Goal: Transaction & Acquisition: Purchase product/service

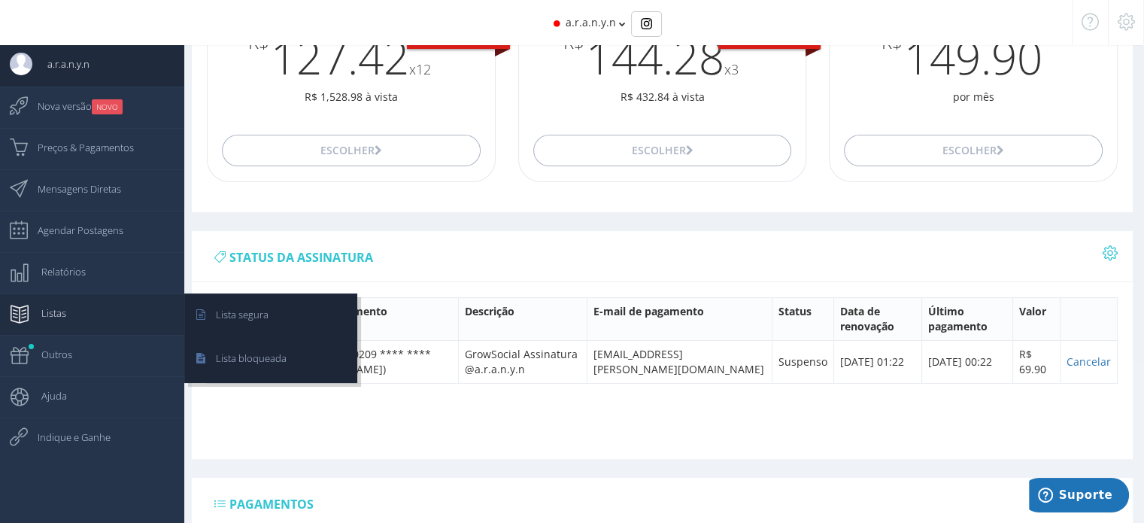
scroll to position [170, 0]
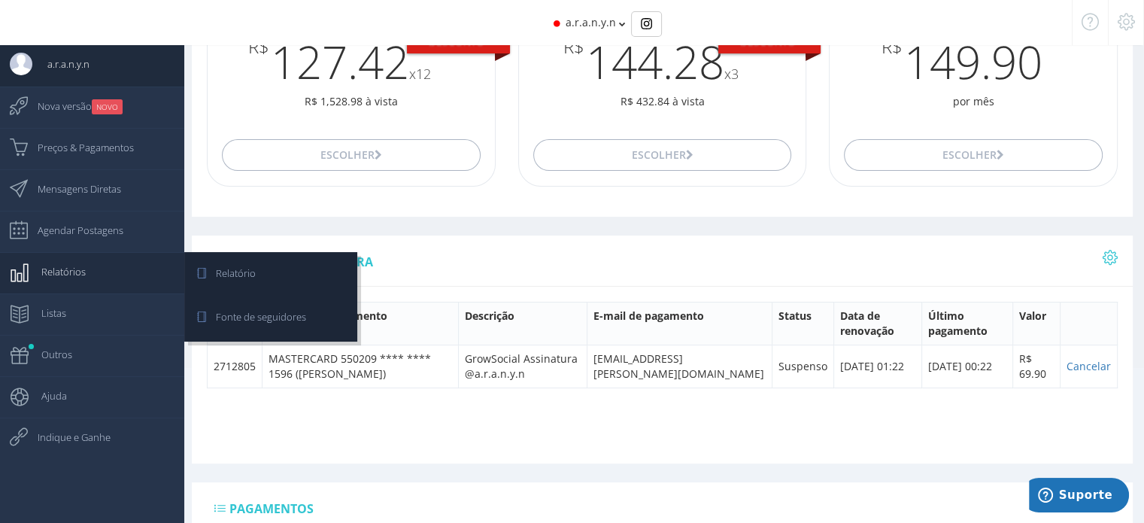
click at [87, 278] on link "Relatórios" at bounding box center [92, 272] width 184 height 41
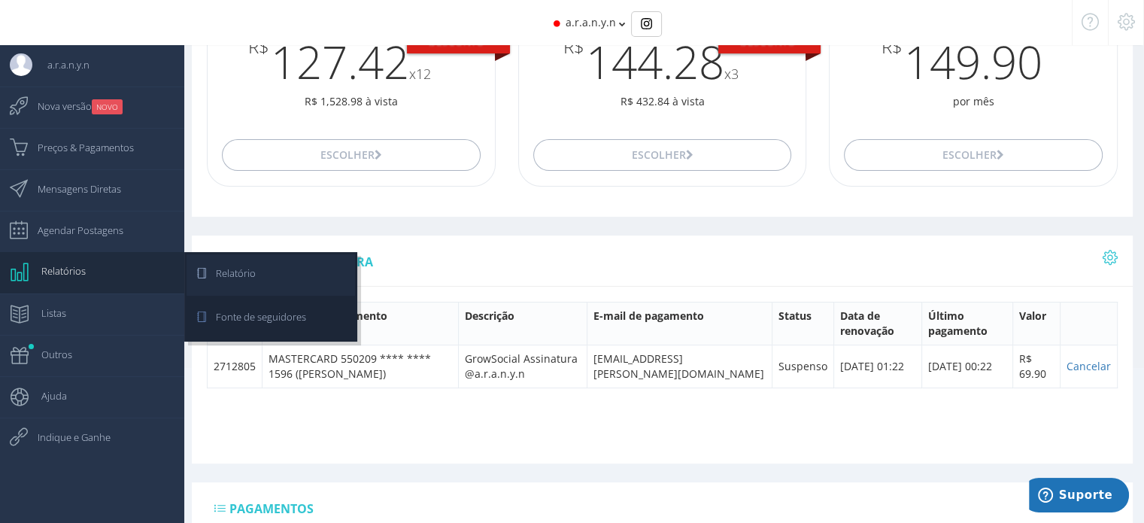
click at [279, 272] on link "Relatório" at bounding box center [271, 274] width 168 height 41
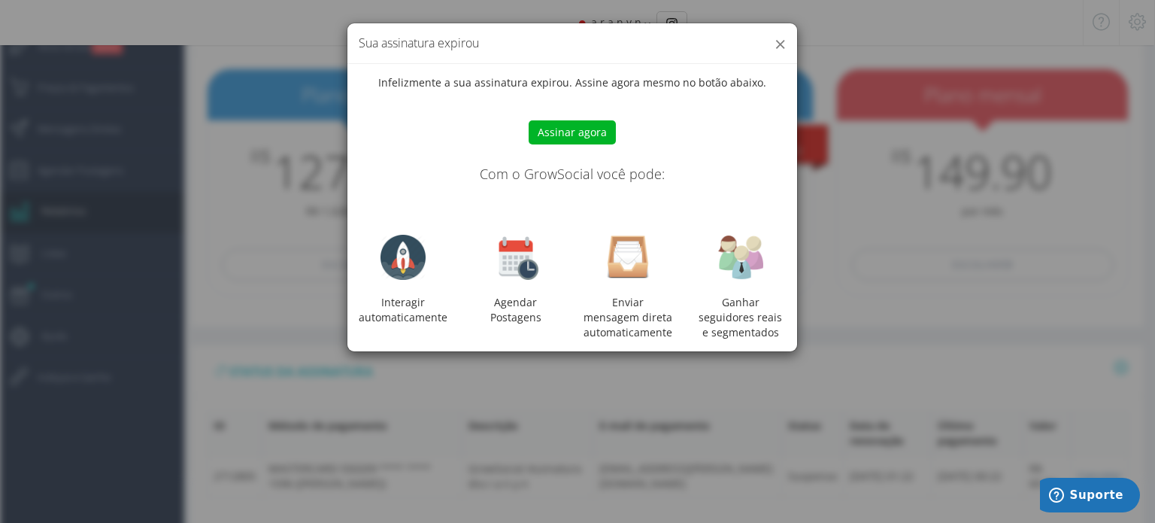
click at [777, 44] on button "×" at bounding box center [780, 44] width 11 height 20
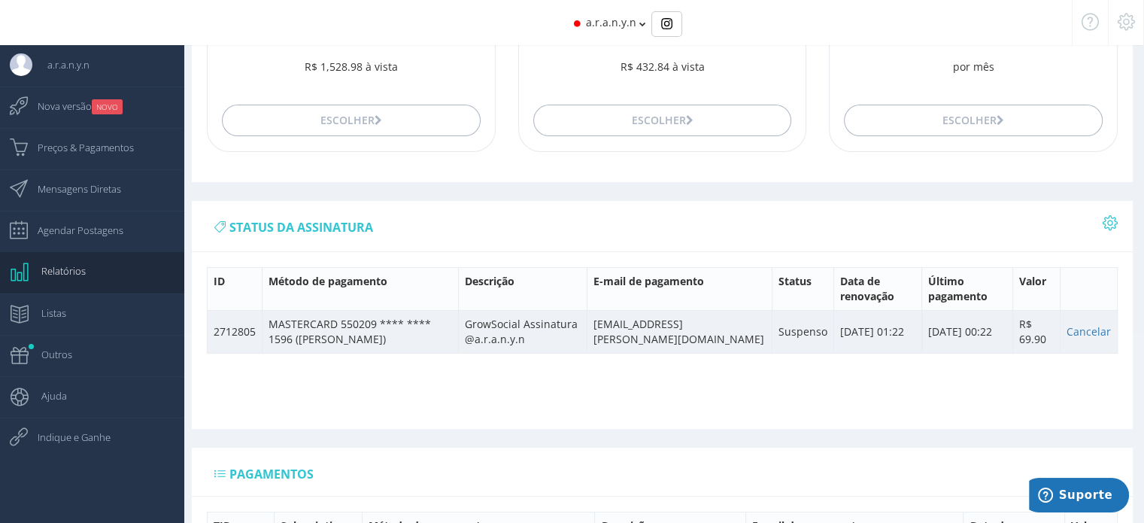
scroll to position [226, 0]
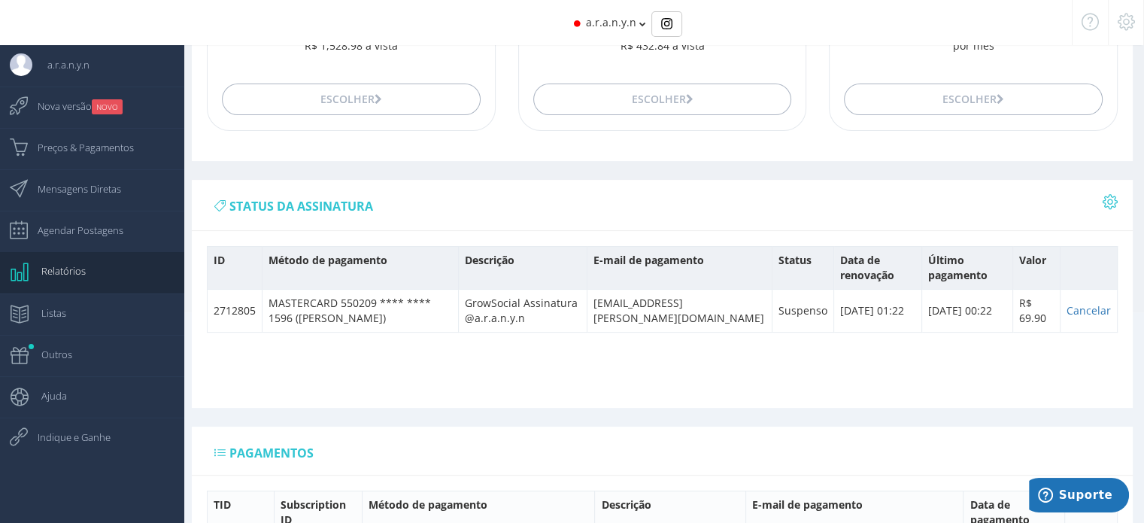
drag, startPoint x: 248, startPoint y: 305, endPoint x: 606, endPoint y: 281, distance: 358.1
click at [351, 296] on tr "2712805 MASTERCARD 550209 **** **** 1596 (Aranyn R Campos) GrowSocial Assinatur…" at bounding box center [663, 310] width 910 height 43
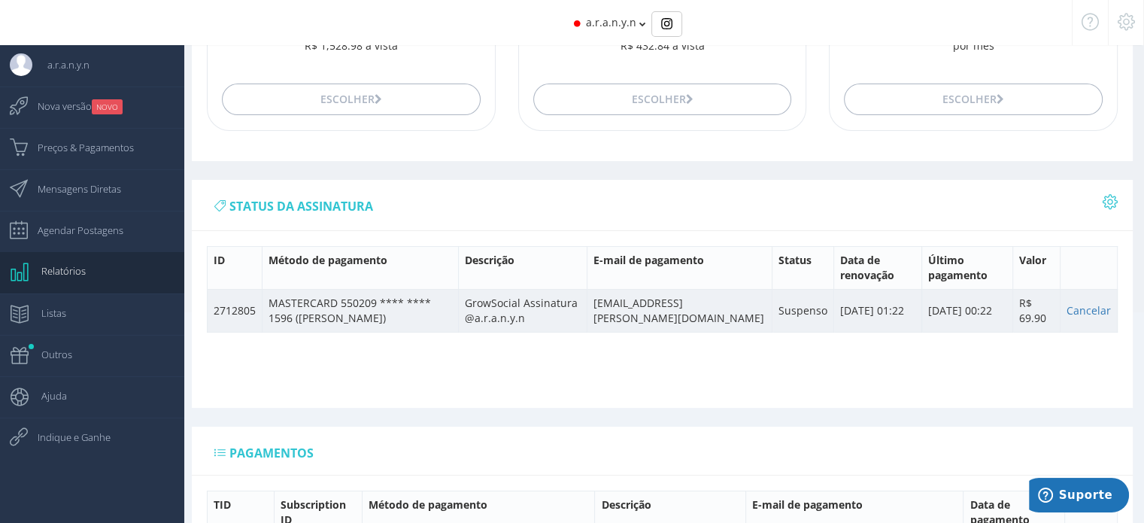
click at [943, 307] on td "02/10/2020 00:22" at bounding box center [966, 310] width 91 height 43
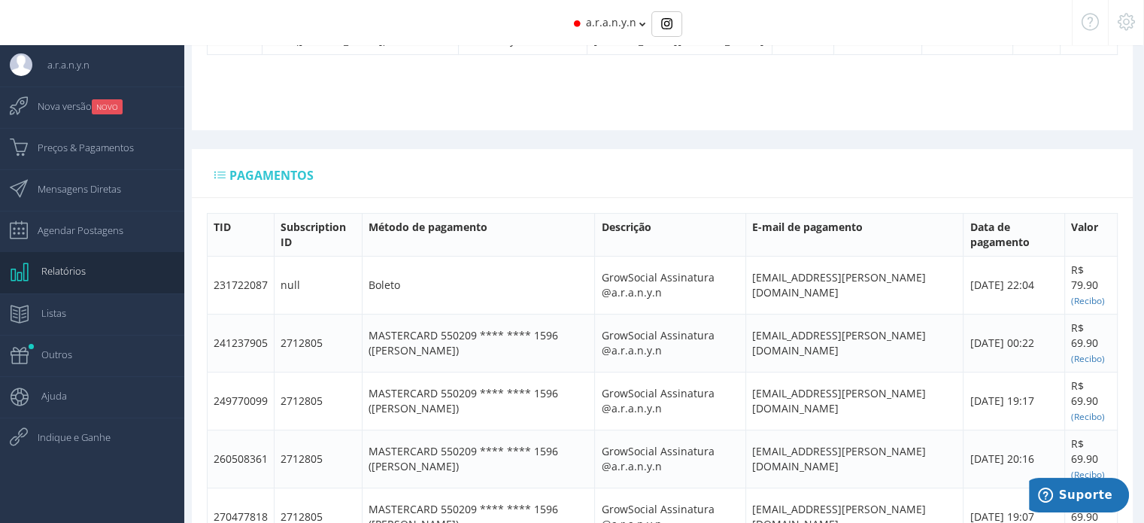
scroll to position [320, 0]
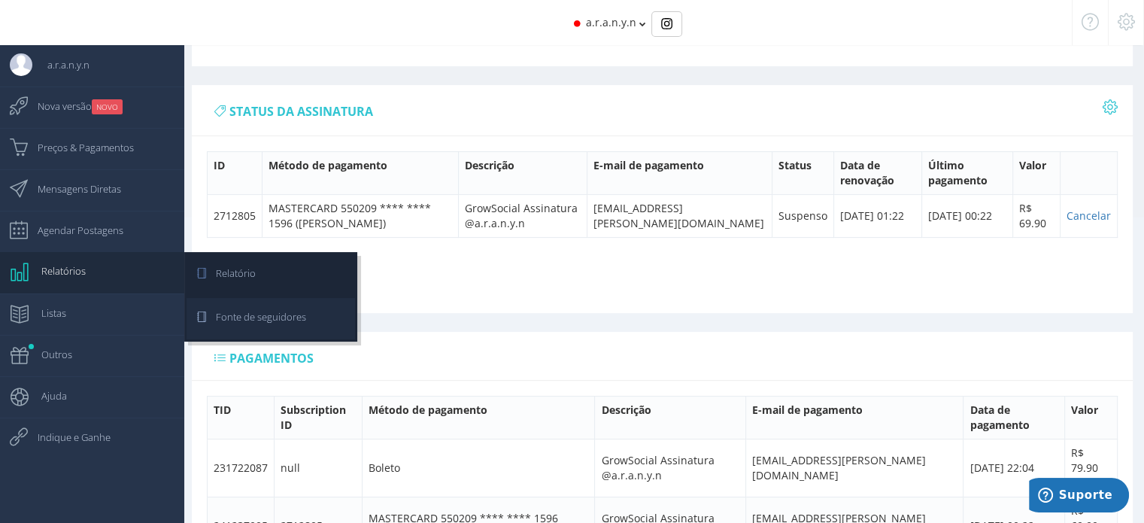
click at [300, 322] on span "Fonte de seguidores" at bounding box center [253, 317] width 105 height 38
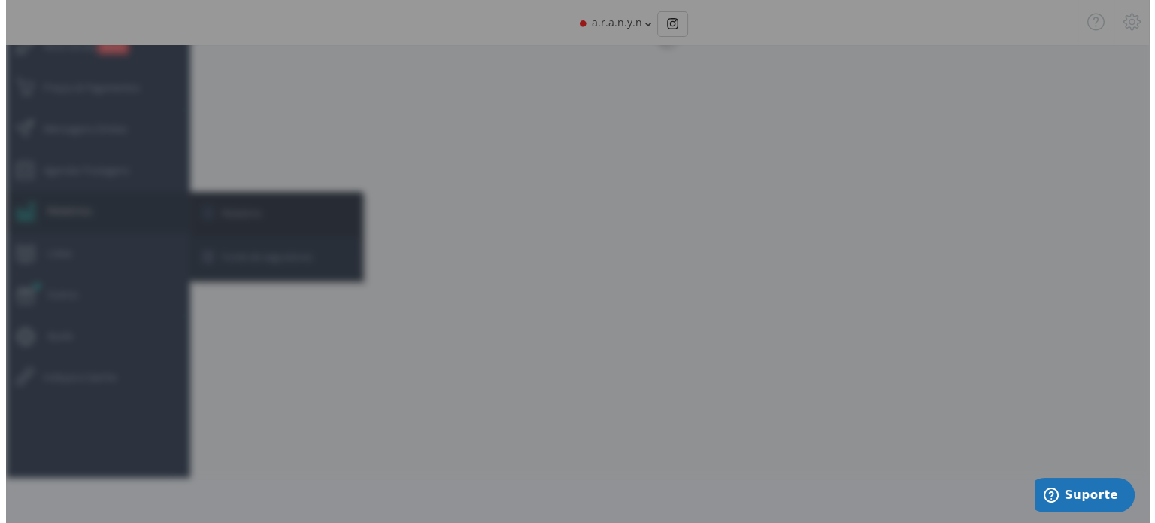
scroll to position [60, 0]
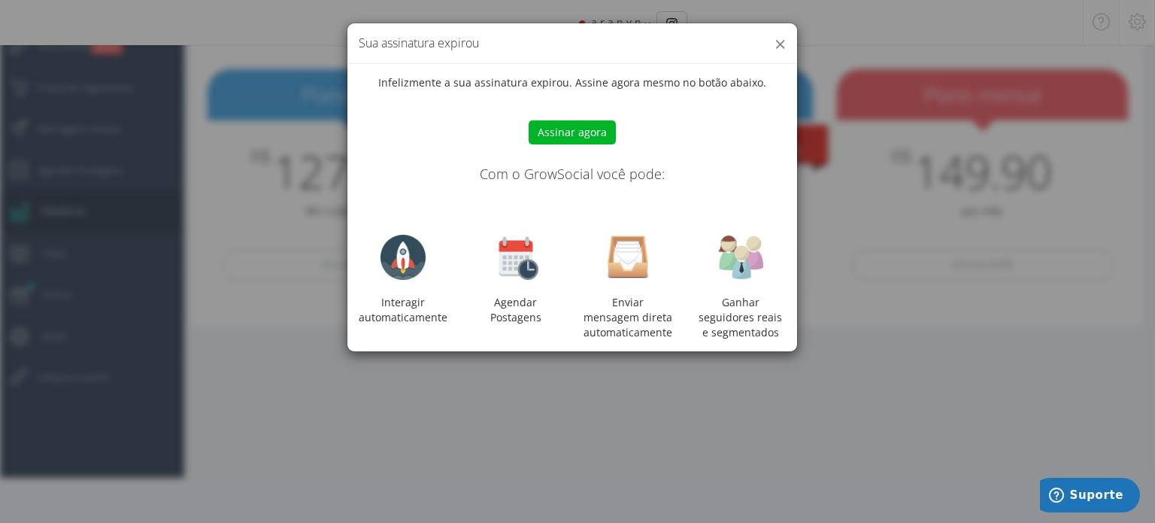
click at [781, 39] on button "×" at bounding box center [780, 44] width 11 height 20
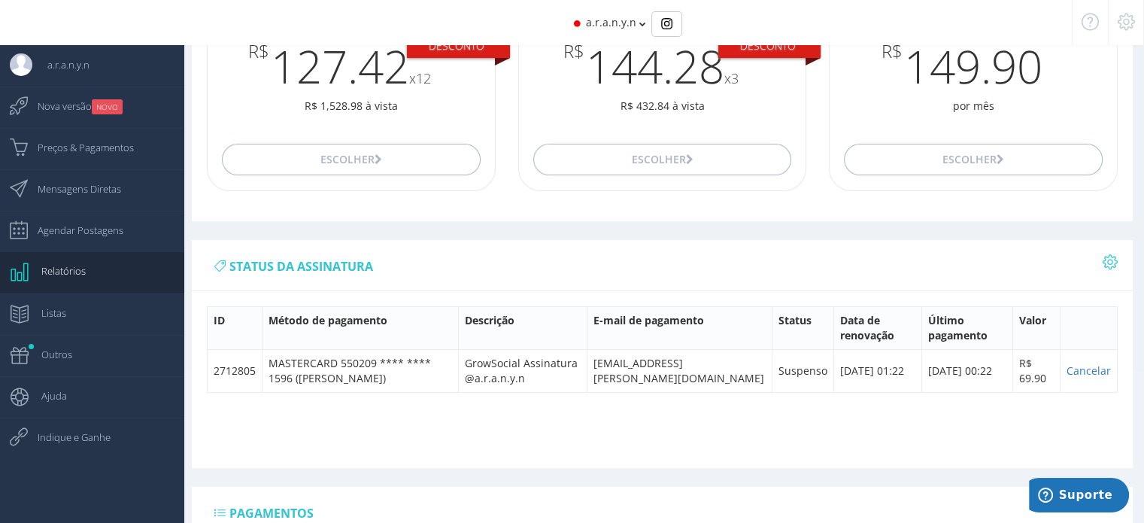
scroll to position [15, 0]
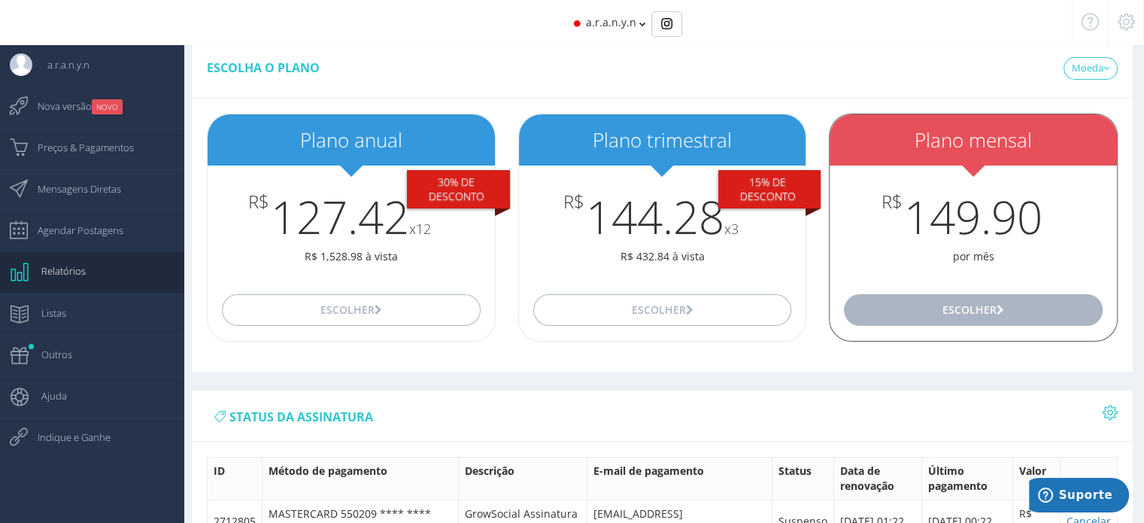
click at [1012, 306] on button "Escolher" at bounding box center [973, 310] width 258 height 32
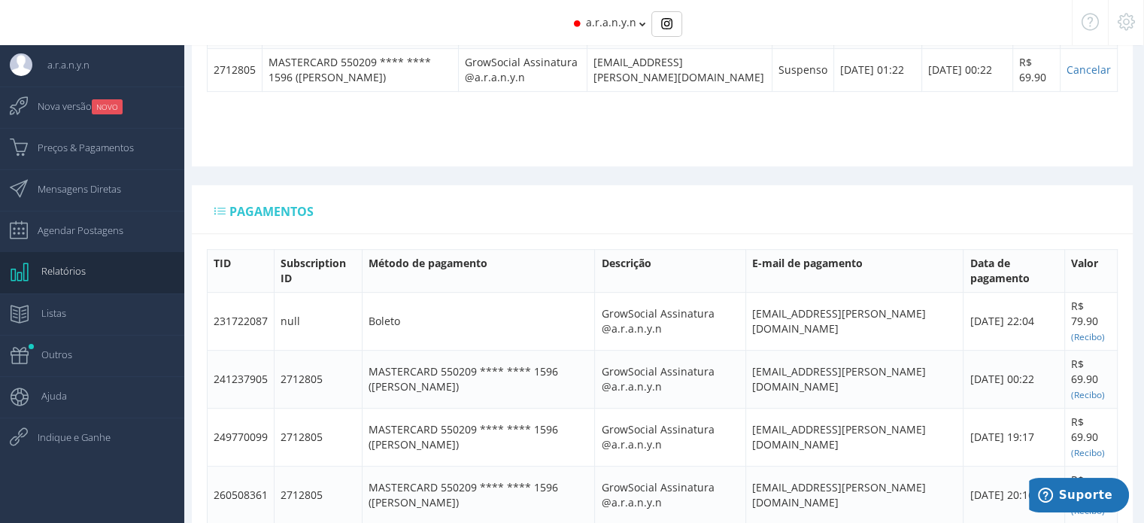
scroll to position [316, 0]
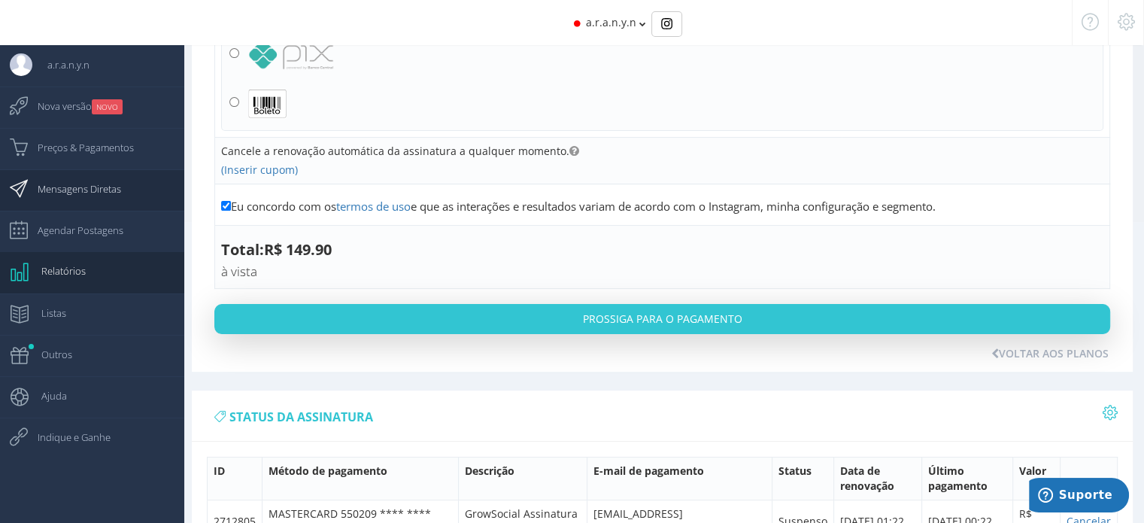
click at [107, 204] on span "Mensagens Diretas" at bounding box center [72, 189] width 99 height 38
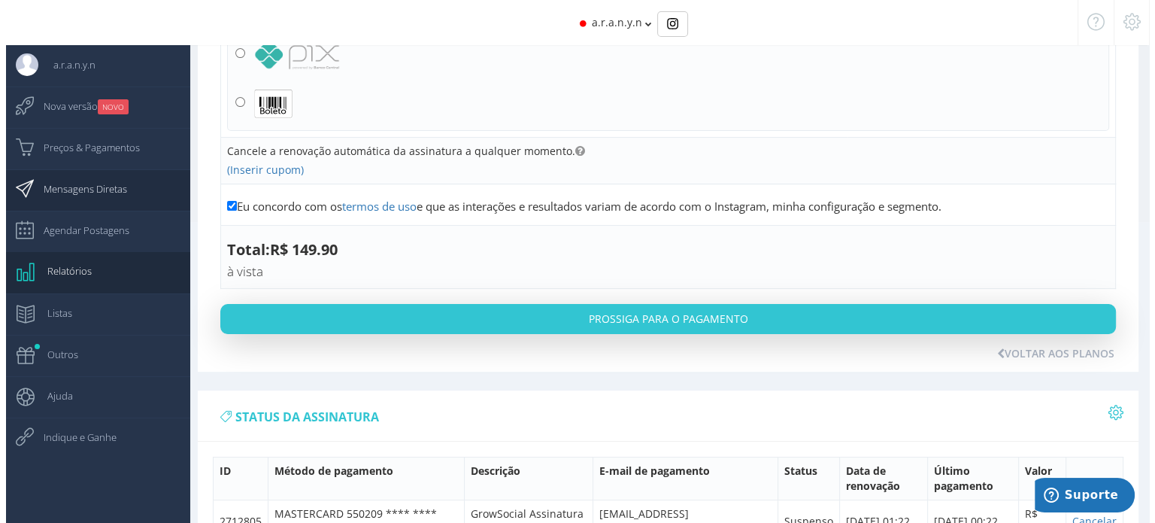
scroll to position [60, 0]
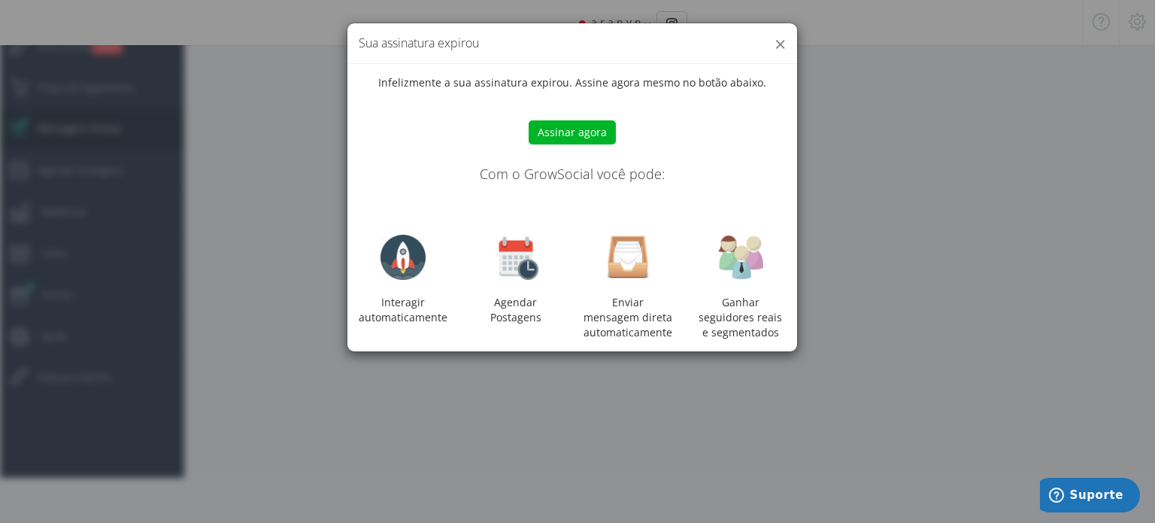
click at [780, 43] on button "×" at bounding box center [780, 44] width 11 height 20
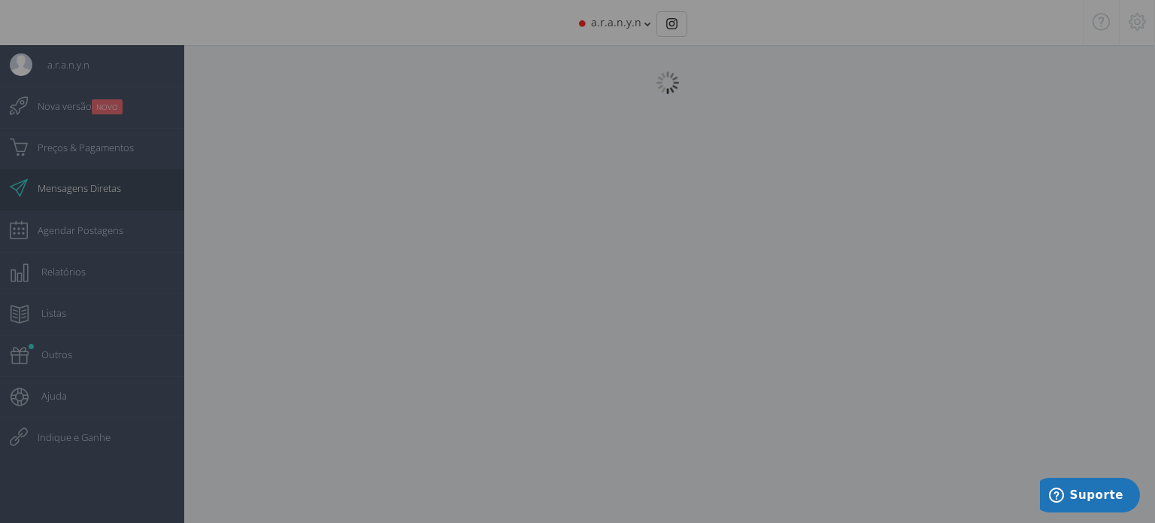
scroll to position [15, 0]
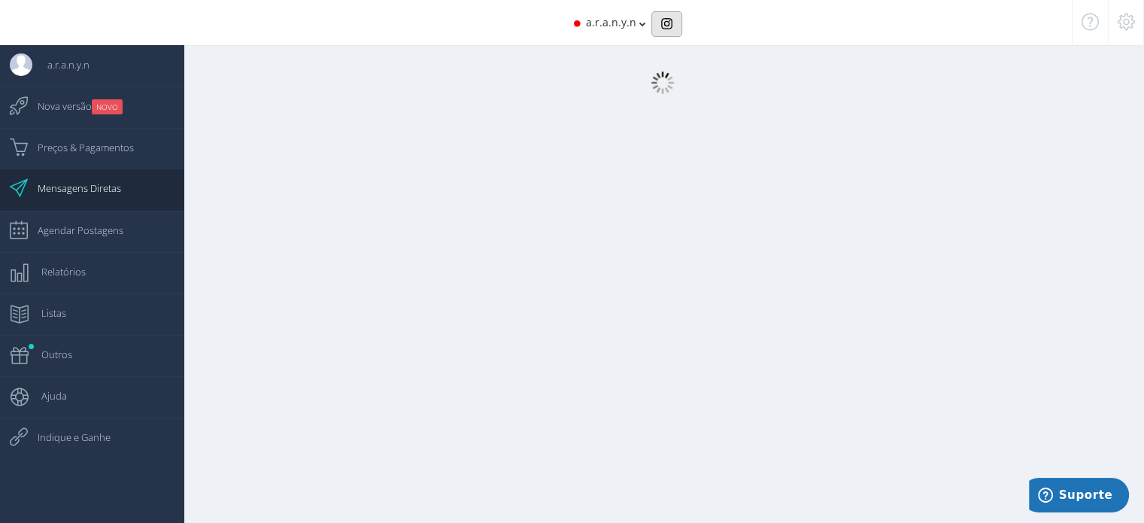
click at [665, 27] on img "Basic example" at bounding box center [666, 23] width 11 height 11
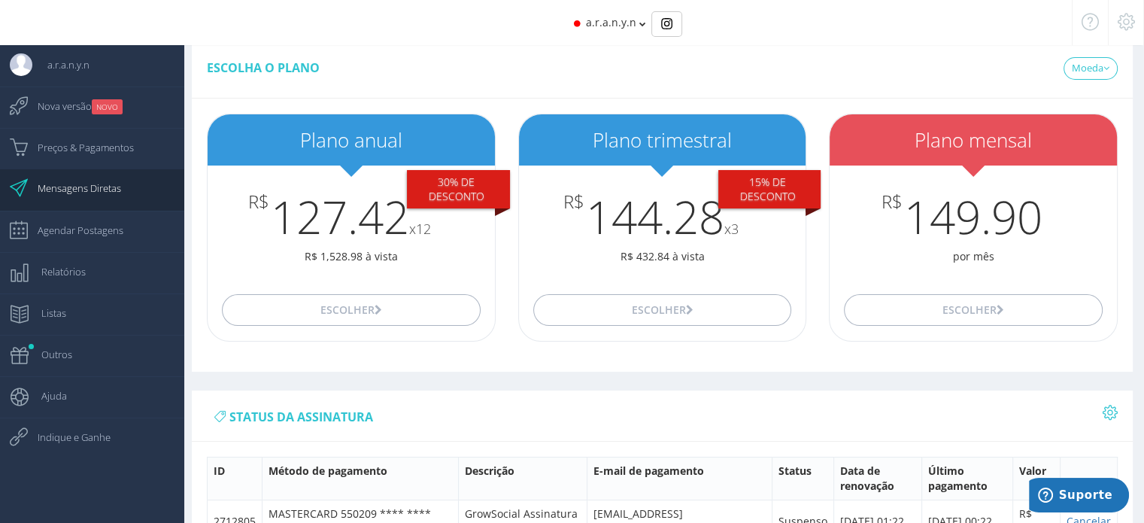
click at [1125, 21] on icon at bounding box center [1126, 22] width 17 height 11
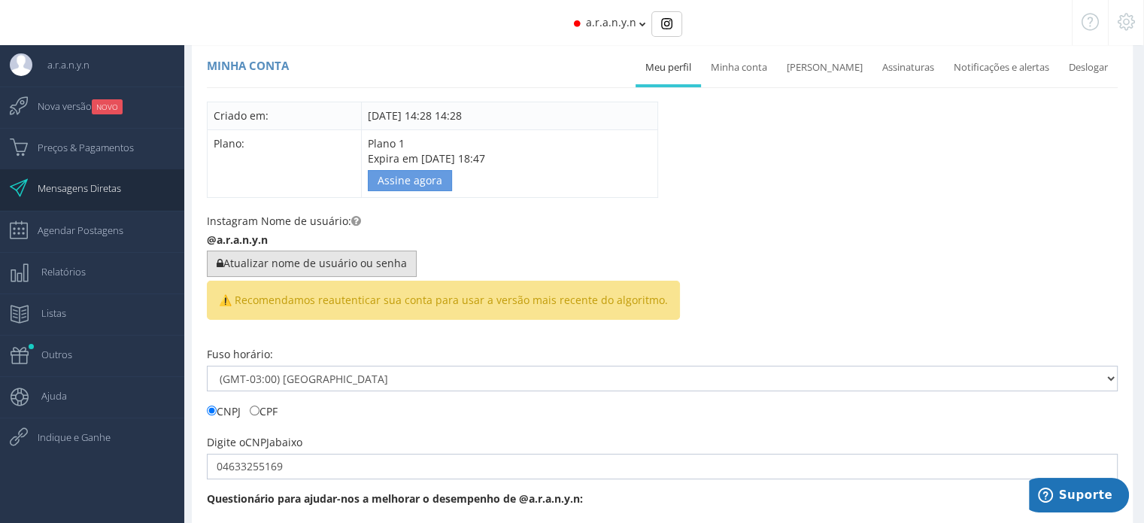
click at [290, 270] on button "Atualizar nome de usuário ou senha" at bounding box center [312, 263] width 210 height 26
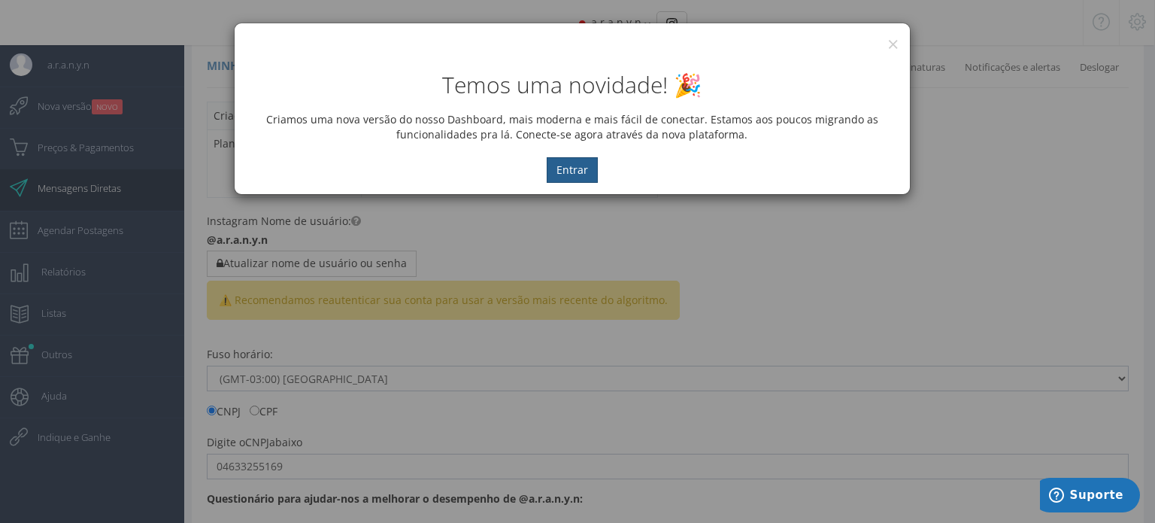
click at [578, 170] on button "Entrar" at bounding box center [572, 170] width 51 height 26
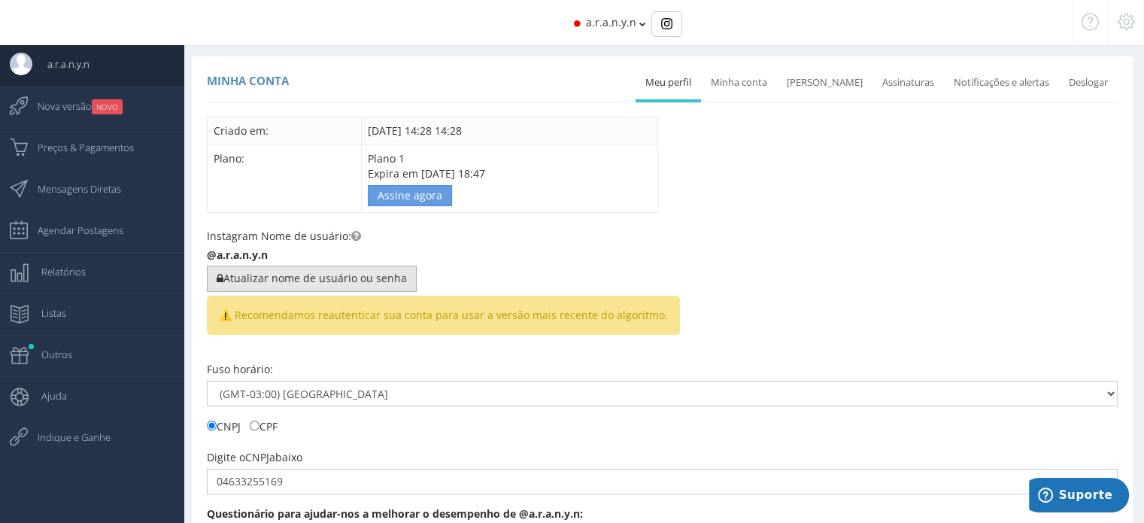
click at [257, 278] on button "Atualizar nome de usuário ou senha" at bounding box center [312, 279] width 210 height 26
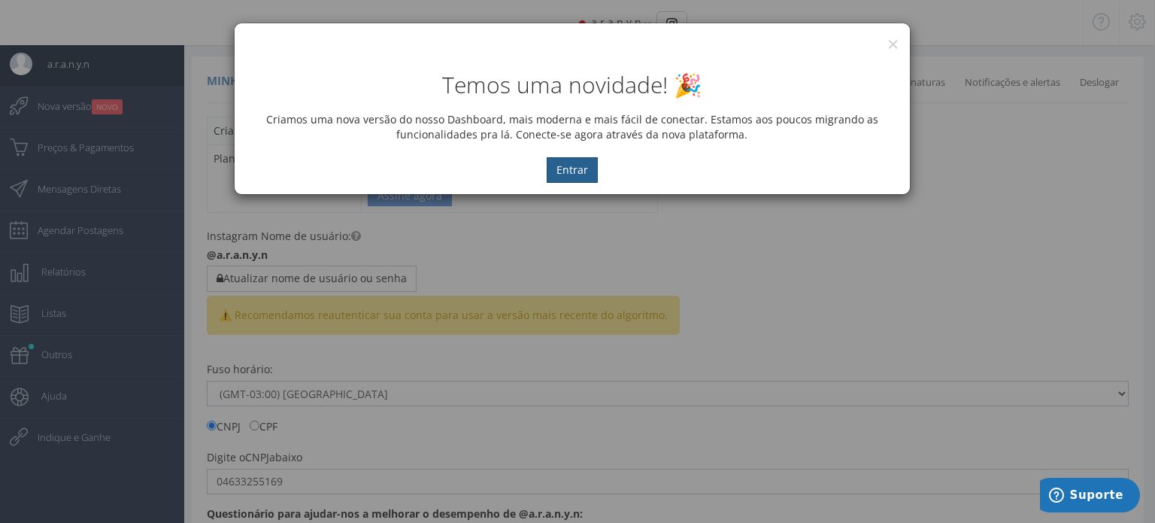
click at [578, 175] on button "Entrar" at bounding box center [572, 170] width 51 height 26
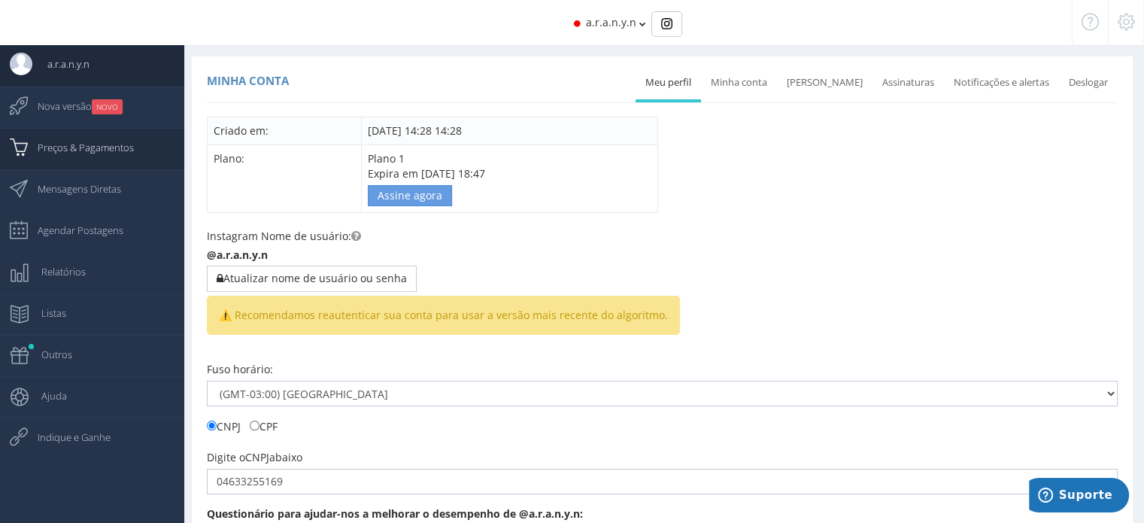
click at [94, 143] on span "Preços & Pagamentos" at bounding box center [78, 148] width 111 height 38
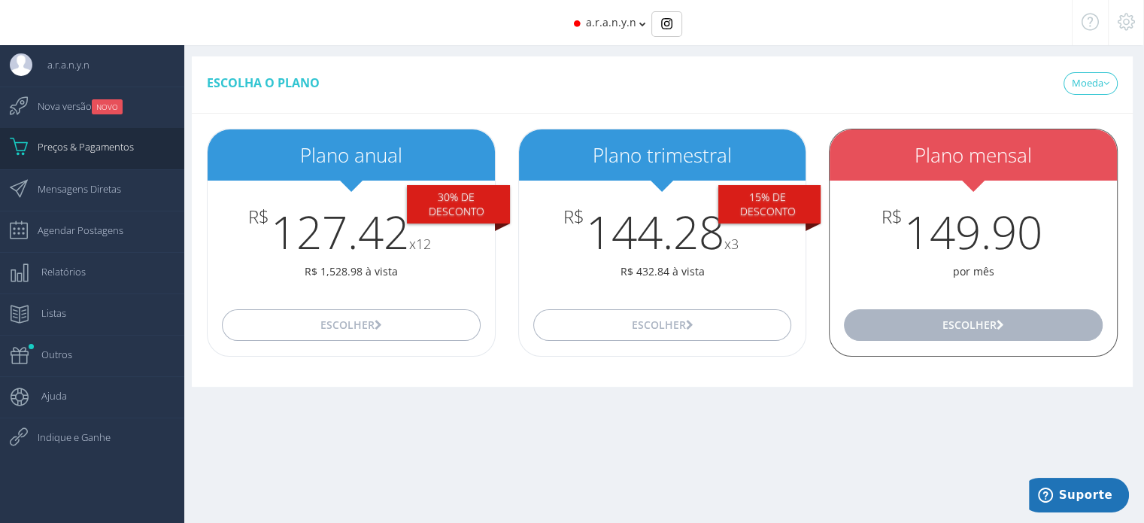
click at [936, 319] on button "Escolher" at bounding box center [973, 325] width 258 height 32
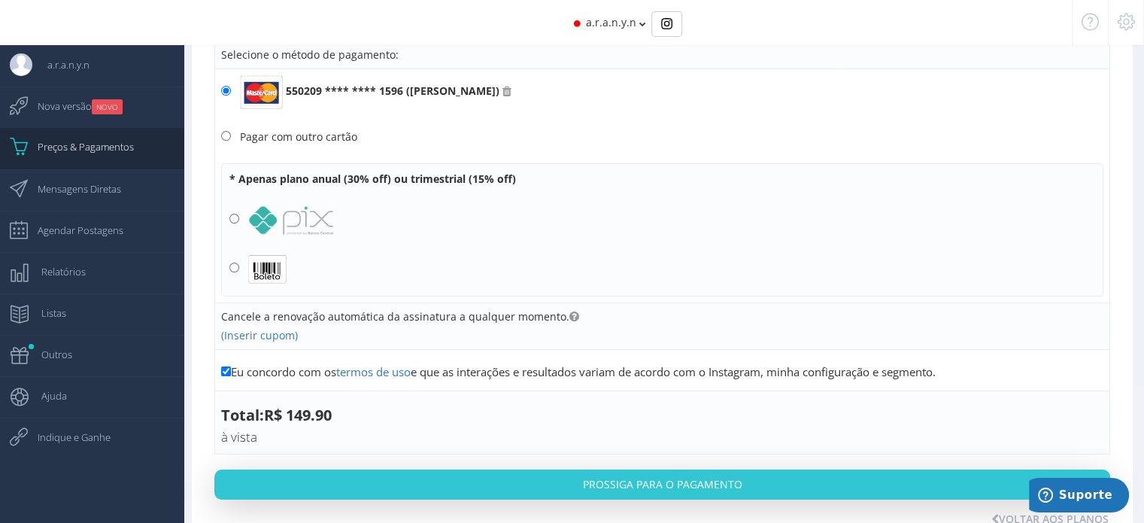
scroll to position [226, 0]
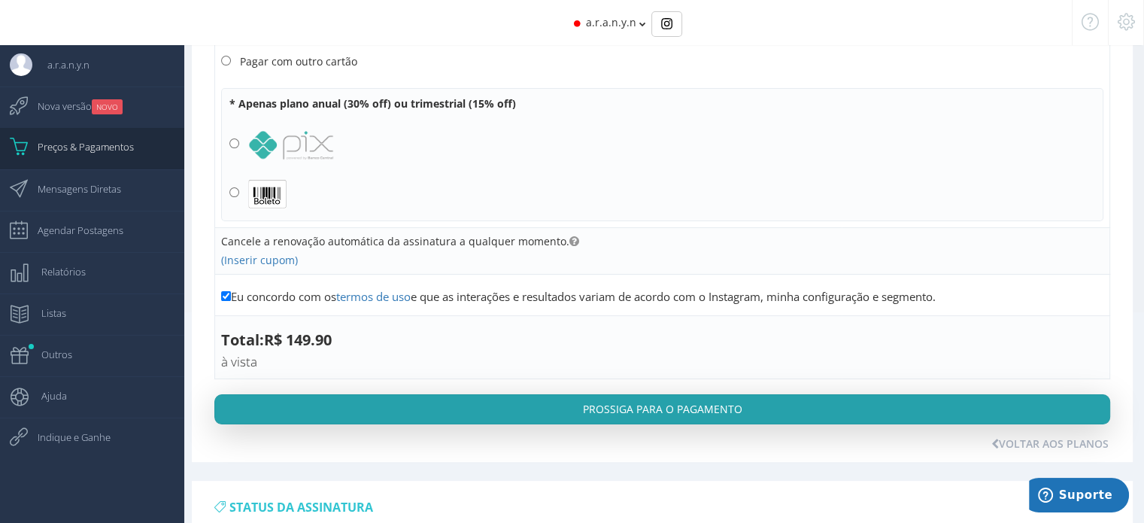
click at [617, 399] on button "Prossiga para o pagamento" at bounding box center [662, 409] width 896 height 30
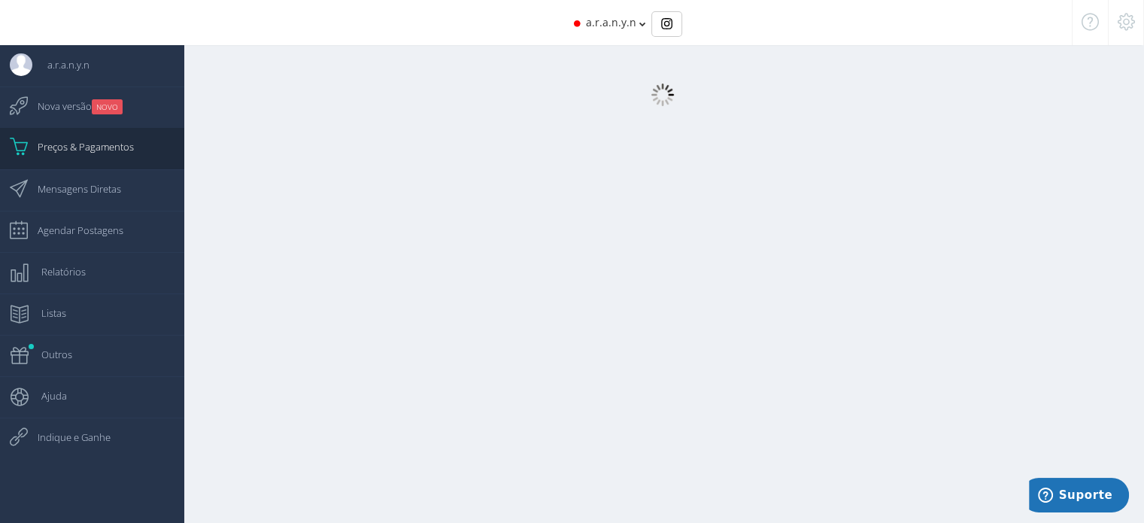
scroll to position [0, 0]
click at [667, 97] on img at bounding box center [662, 98] width 23 height 23
click at [112, 148] on span "Preços & Pagamentos" at bounding box center [78, 147] width 111 height 38
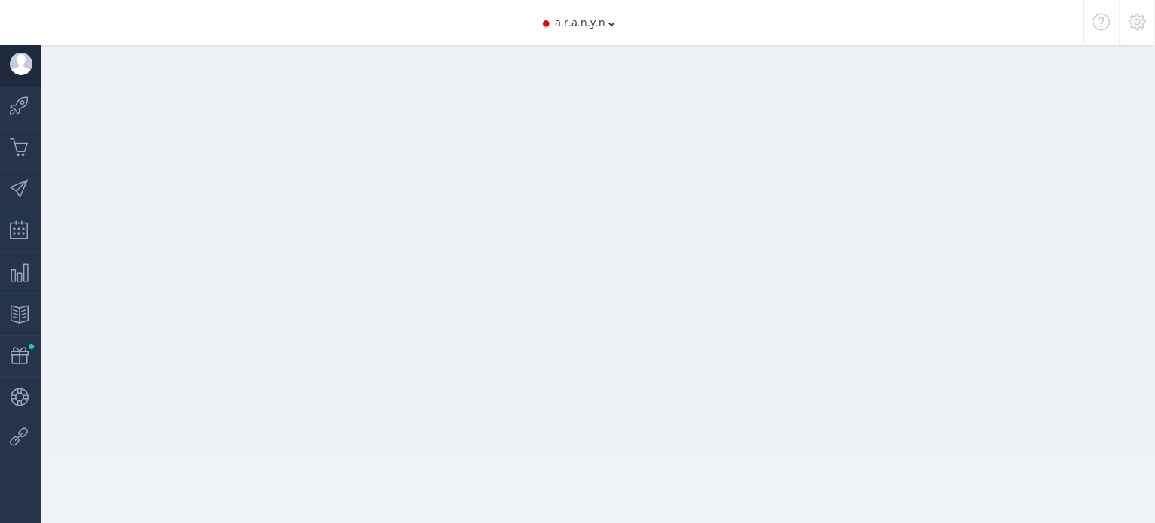
click at [576, 17] on span "a.r.a.n.y.n" at bounding box center [580, 22] width 50 height 14
click at [1143, 20] on icon at bounding box center [1137, 22] width 17 height 11
click at [20, 66] on img at bounding box center [21, 64] width 23 height 23
click at [22, 59] on img at bounding box center [21, 64] width 23 height 23
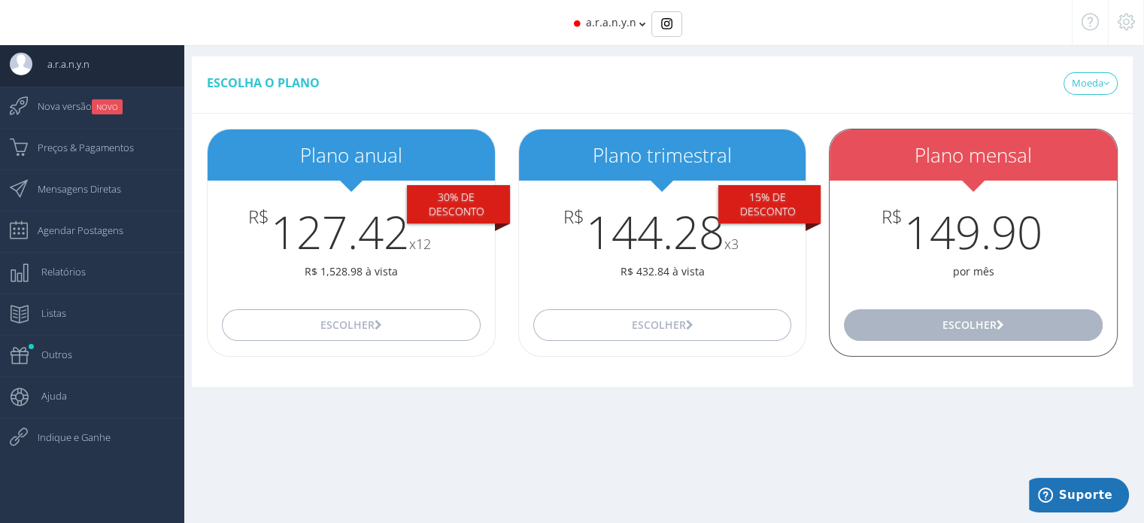
click at [886, 317] on button "Escolher" at bounding box center [973, 325] width 258 height 32
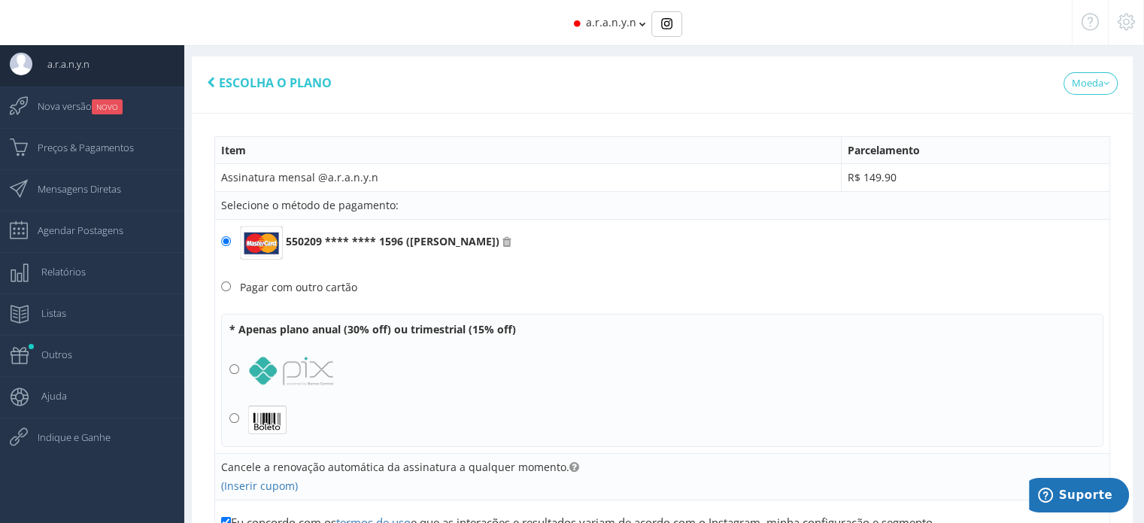
click at [338, 287] on div "Pagar com outro cartão" at bounding box center [298, 287] width 117 height 14
click at [231, 287] on input "Pagar com outro cartão" at bounding box center [226, 286] width 10 height 10
radio input "true"
click at [511, 239] on icon at bounding box center [506, 242] width 9 height 11
click at [231, 239] on input "550209 **** **** 1596 (ARANYN R CAMPOS)" at bounding box center [226, 241] width 10 height 10
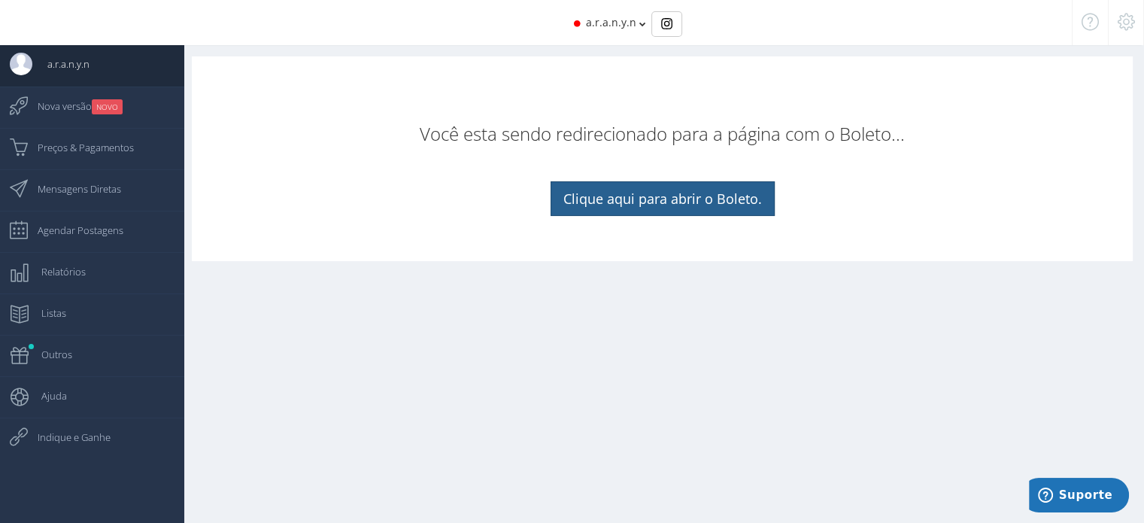
click at [590, 208] on link "Clique aqui para abrir o Boleto." at bounding box center [663, 198] width 224 height 35
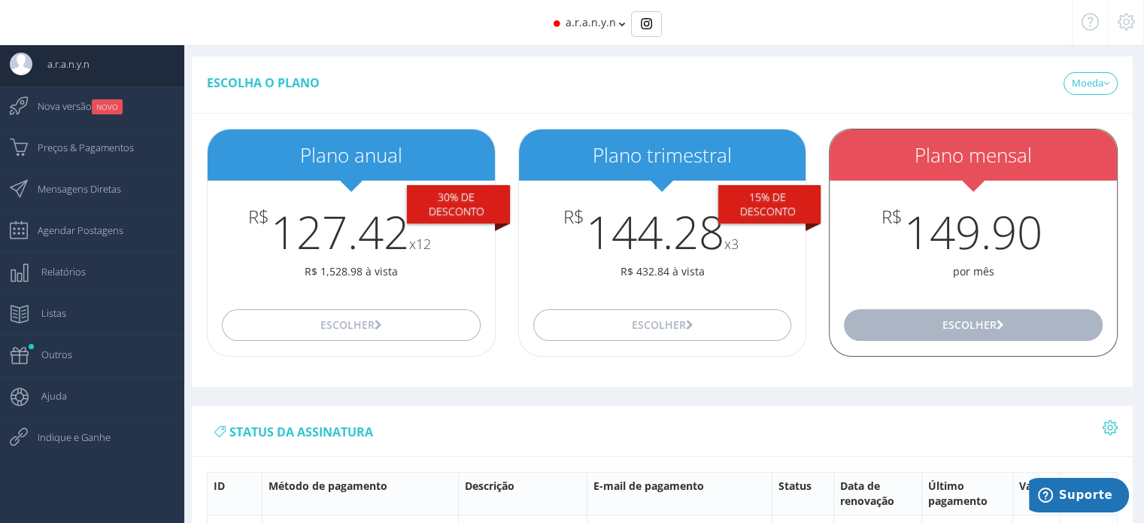
click at [971, 320] on button "Escolher" at bounding box center [973, 325] width 258 height 32
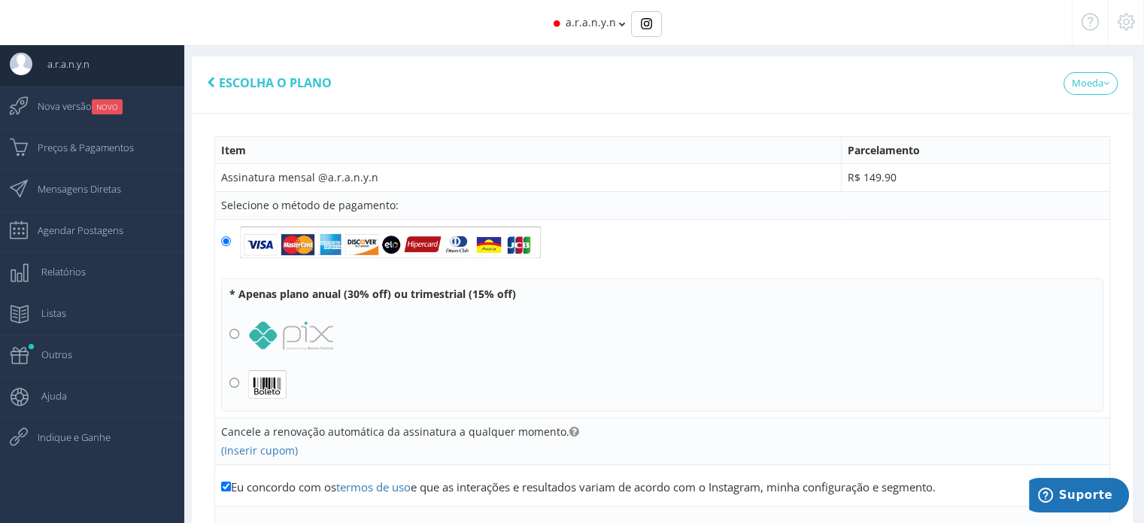
scroll to position [75, 0]
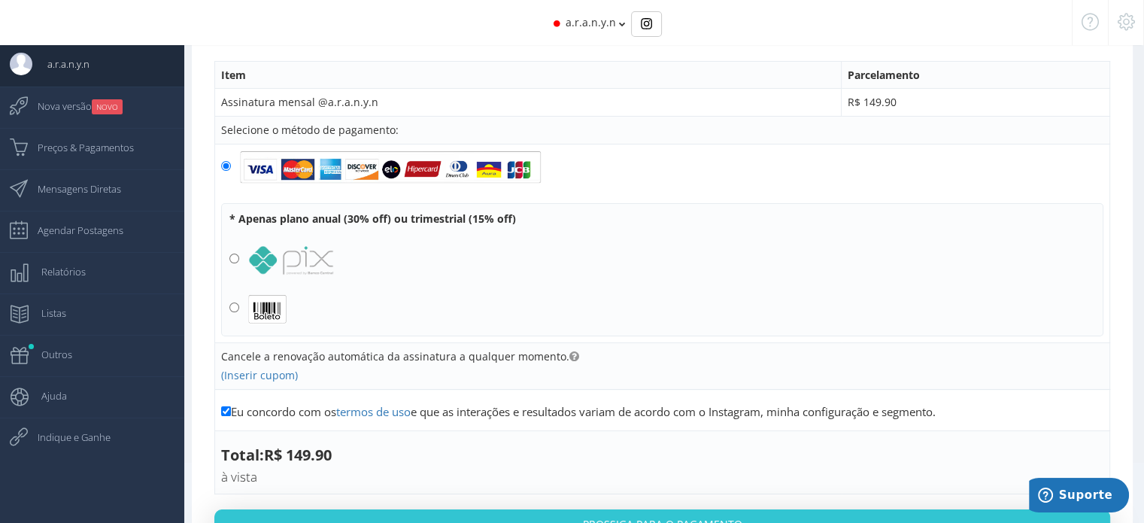
click at [325, 162] on img at bounding box center [390, 167] width 301 height 34
click at [231, 162] on input "radio" at bounding box center [226, 166] width 10 height 10
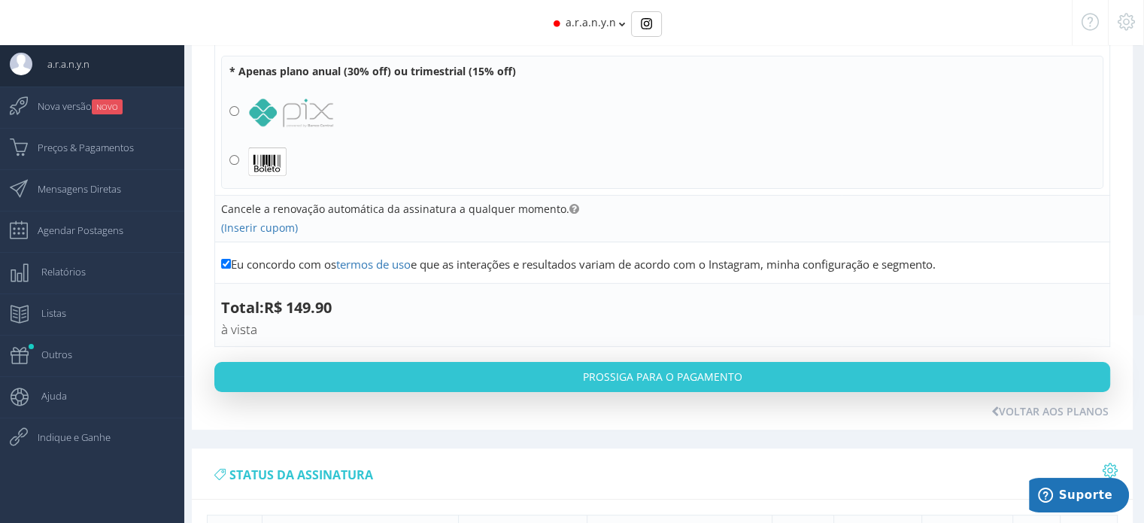
scroll to position [226, 0]
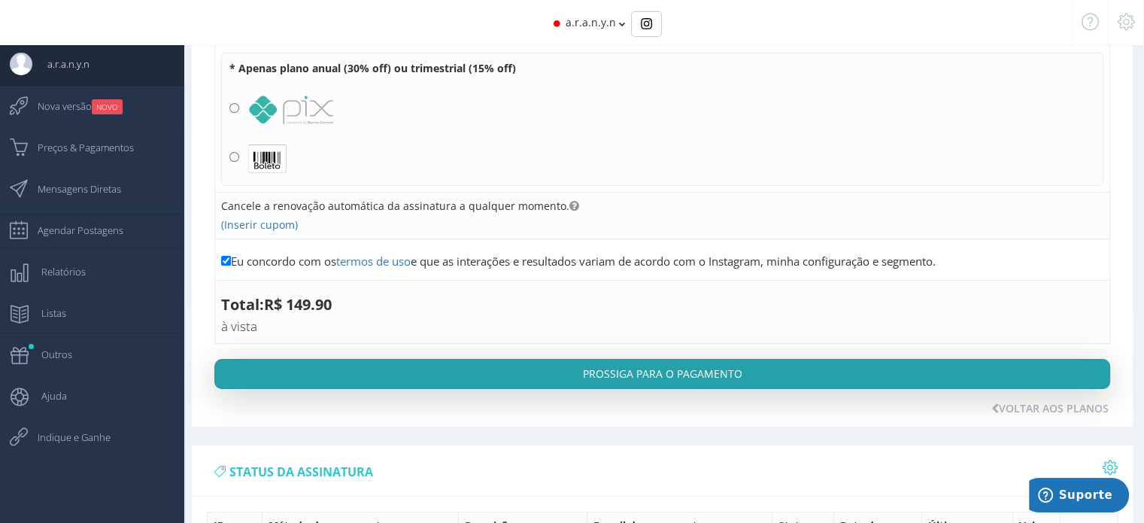
click at [684, 375] on button "Prossiga para o pagamento" at bounding box center [662, 374] width 896 height 30
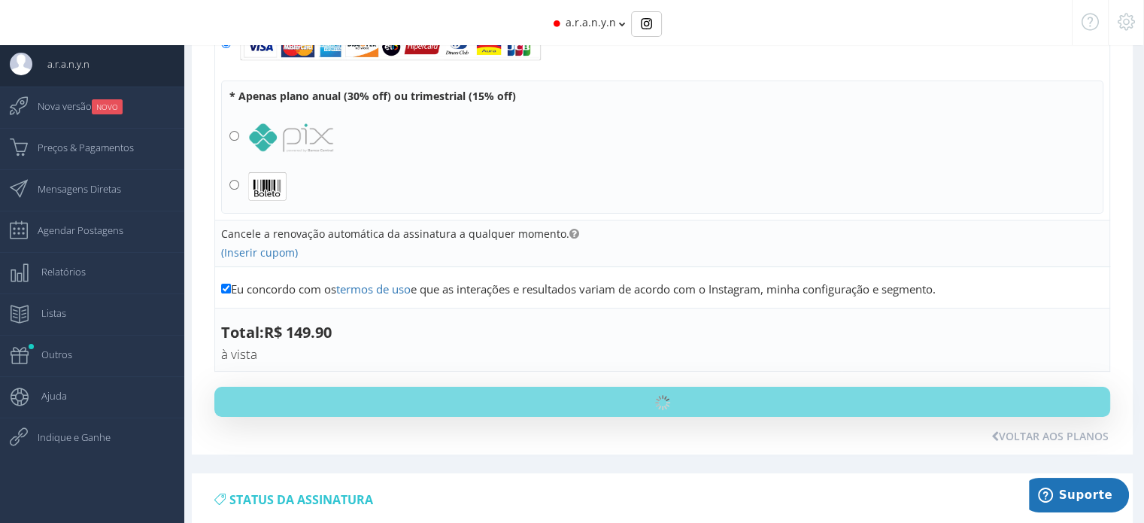
scroll to position [150, 0]
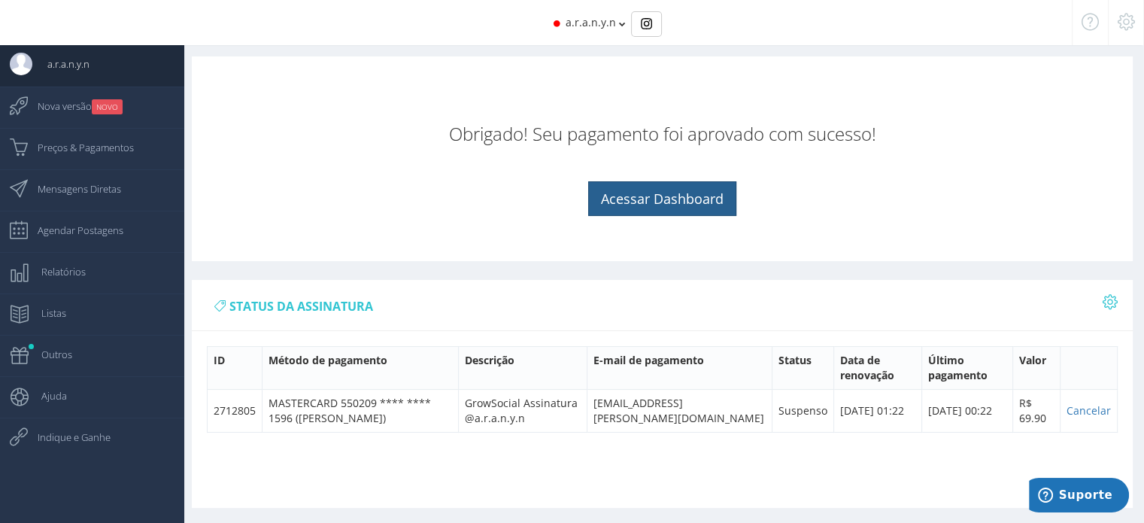
click at [684, 201] on link "Acessar Dashboard" at bounding box center [662, 198] width 148 height 35
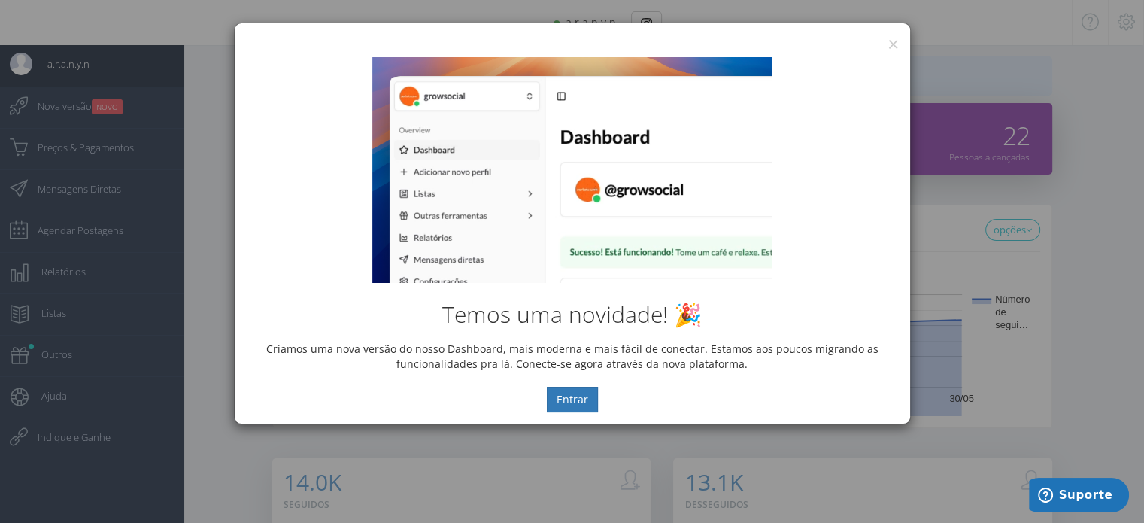
click at [894, 46] on div "Temos uma novidade! 🎉 Criamos uma nova versão do nosso Dashboard, mais moderna …" at bounding box center [572, 235] width 675 height 378
click at [893, 42] on button "×" at bounding box center [893, 44] width 11 height 20
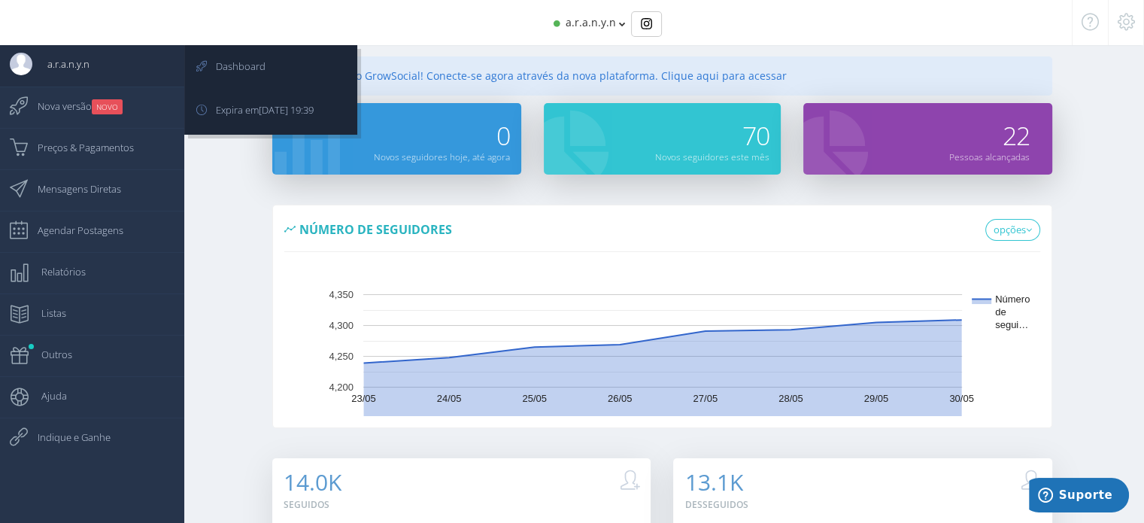
click at [76, 71] on span "a.r.a.n.y.n" at bounding box center [60, 64] width 57 height 38
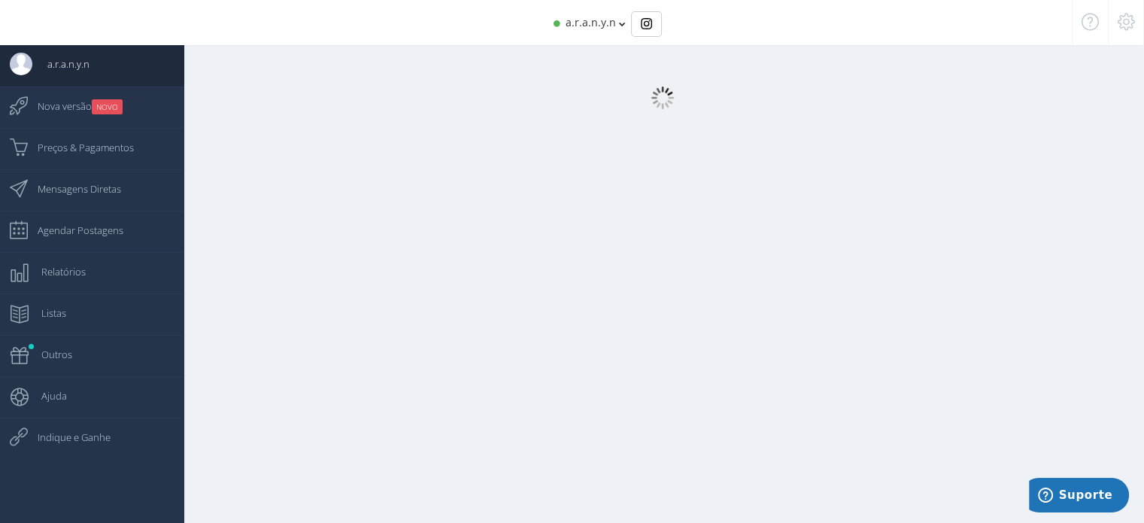
click at [1122, 27] on icon at bounding box center [1126, 22] width 17 height 11
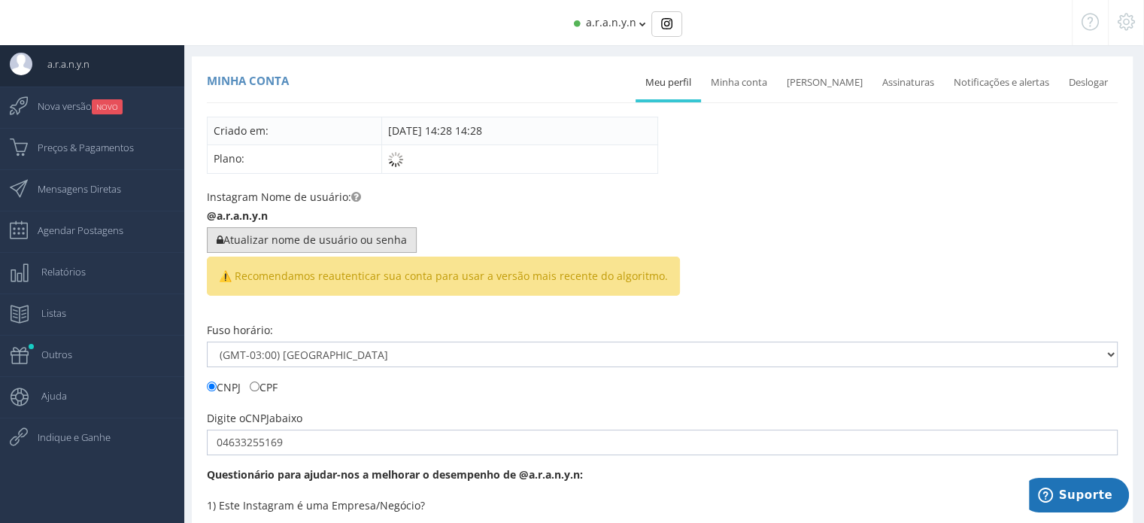
click at [283, 240] on button "Atualizar nome de usuário ou senha" at bounding box center [312, 240] width 210 height 26
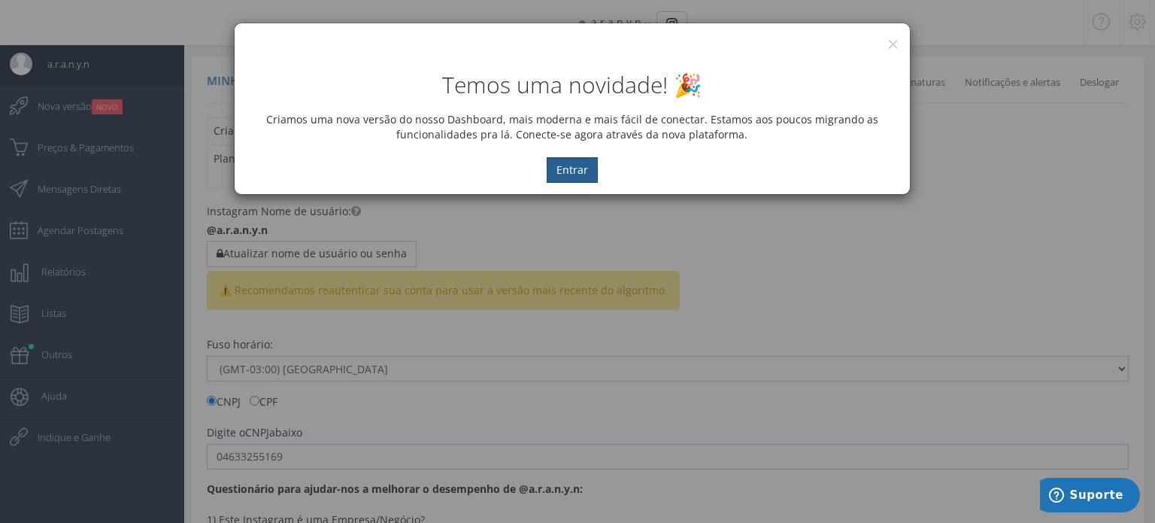
click at [578, 171] on button "Entrar" at bounding box center [572, 170] width 51 height 26
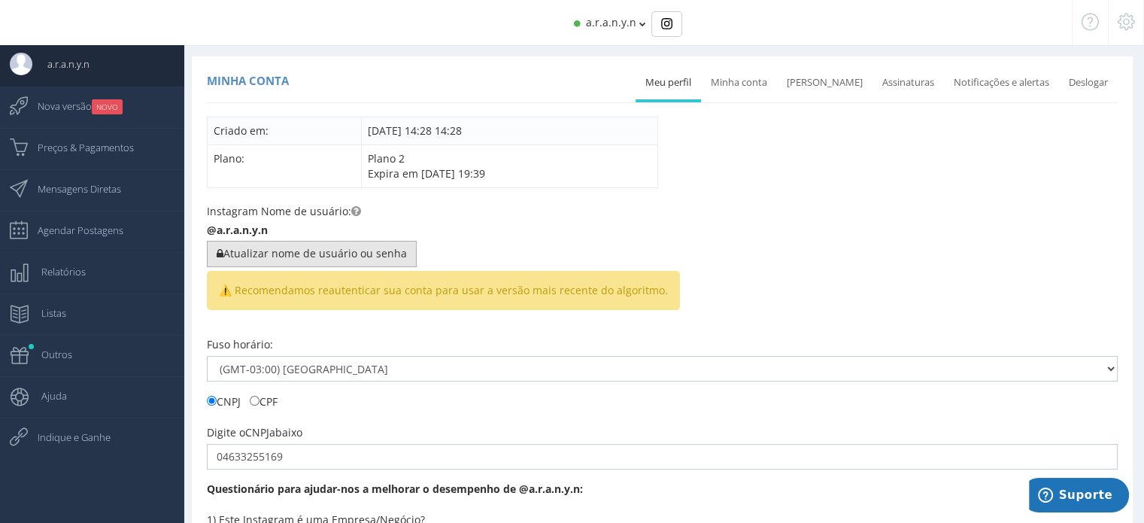
click at [226, 253] on button "Atualizar nome de usuário ou senha" at bounding box center [312, 254] width 210 height 26
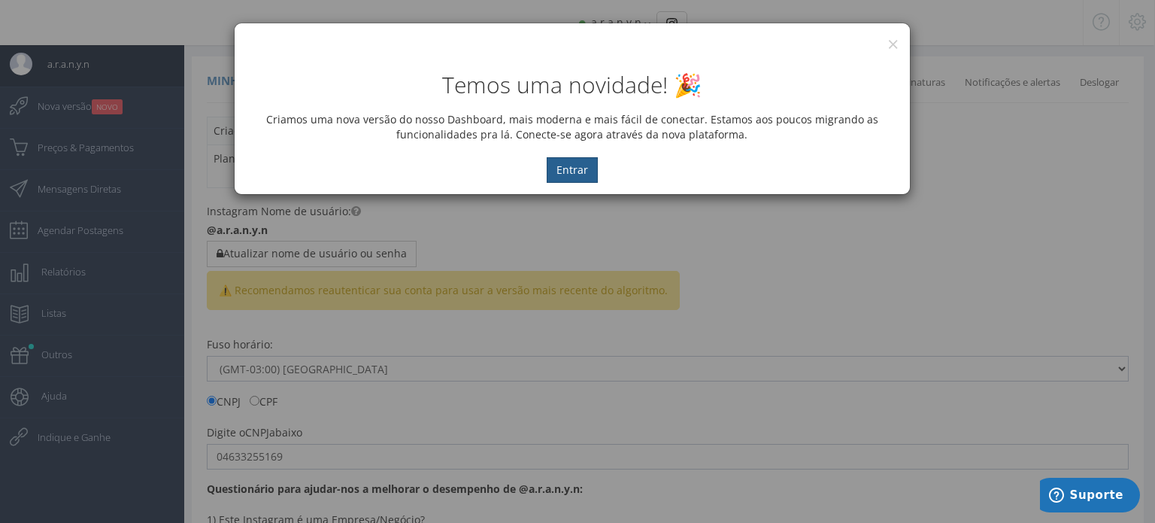
click at [572, 163] on button "Entrar" at bounding box center [572, 170] width 51 height 26
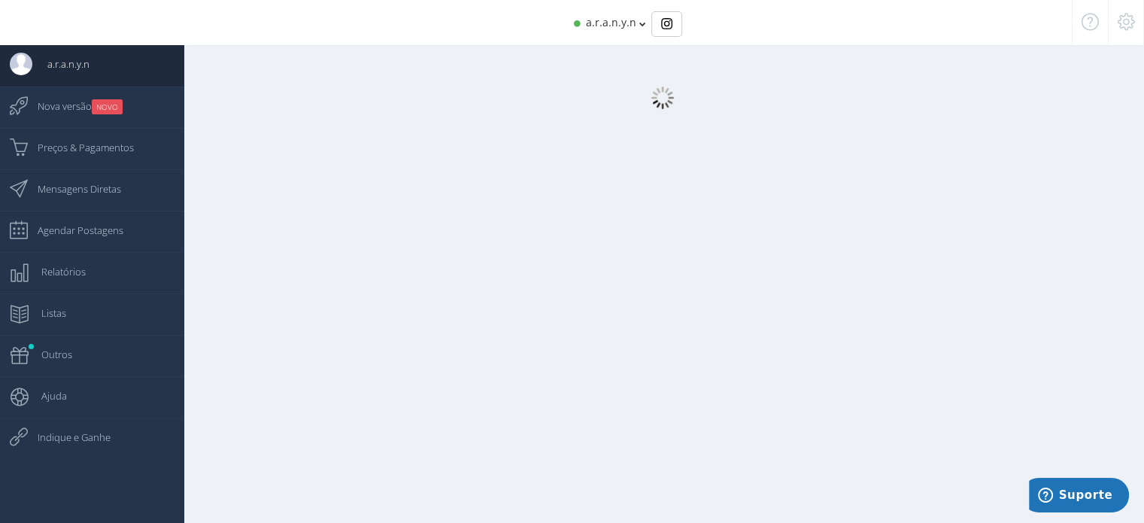
select select "359"
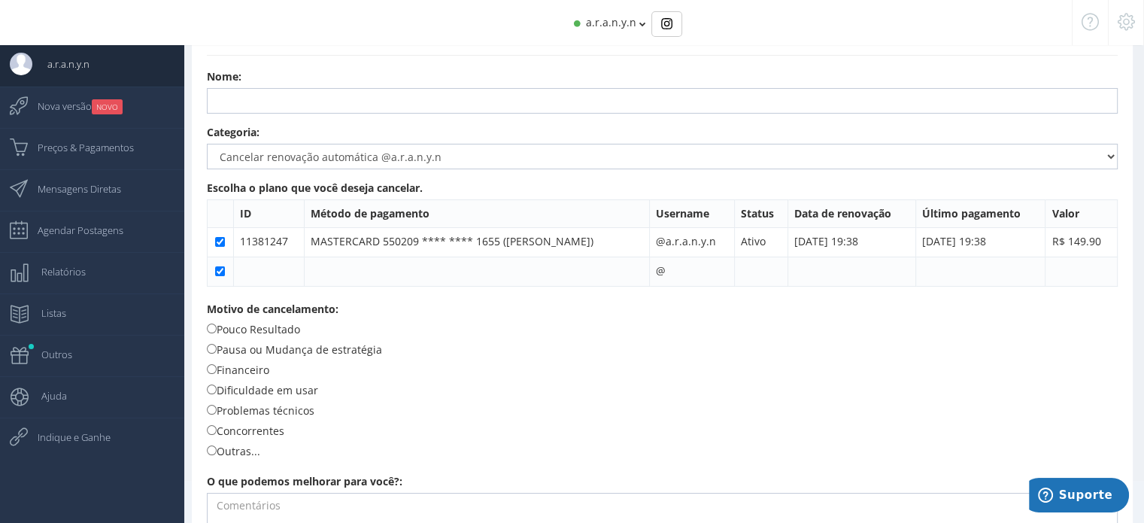
scroll to position [54, 0]
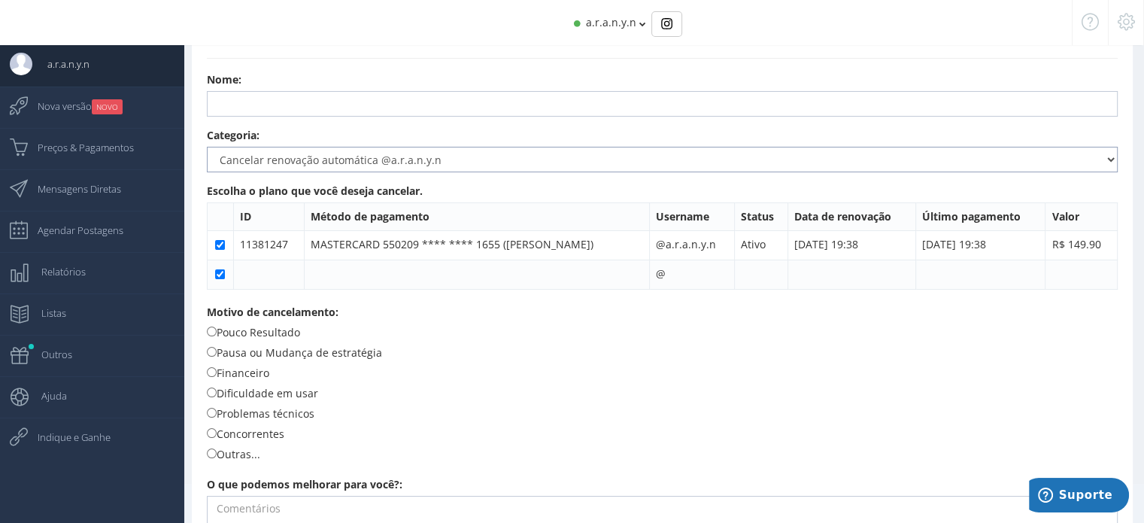
click at [290, 161] on select "Dúvidas Sugestões Relatar erro Cancelar renovação automática @a.r.a.n.y.n Troca…" at bounding box center [662, 160] width 911 height 26
click at [630, 80] on div "Nome:" at bounding box center [662, 94] width 911 height 44
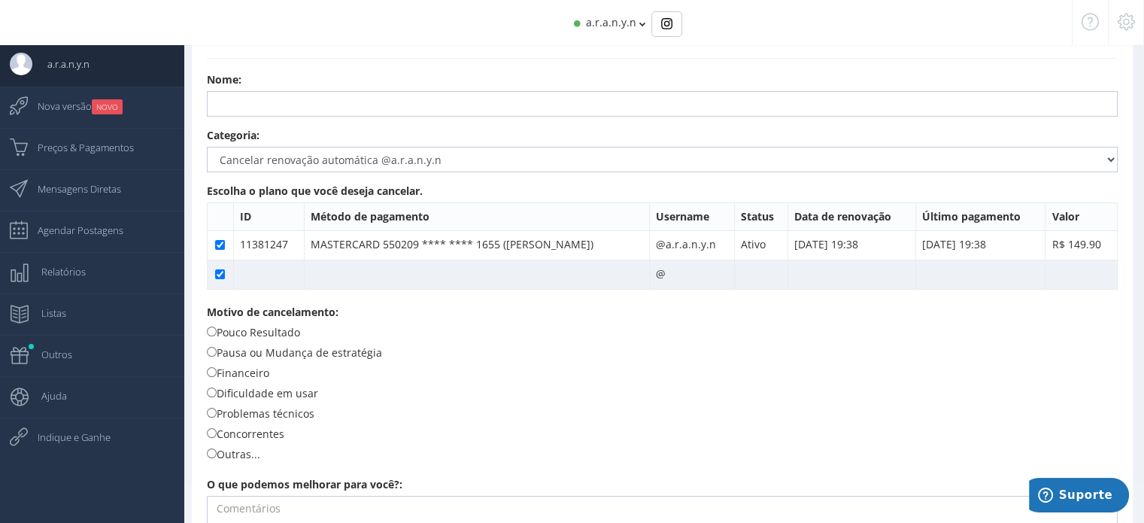
click at [688, 272] on td "@" at bounding box center [691, 274] width 85 height 29
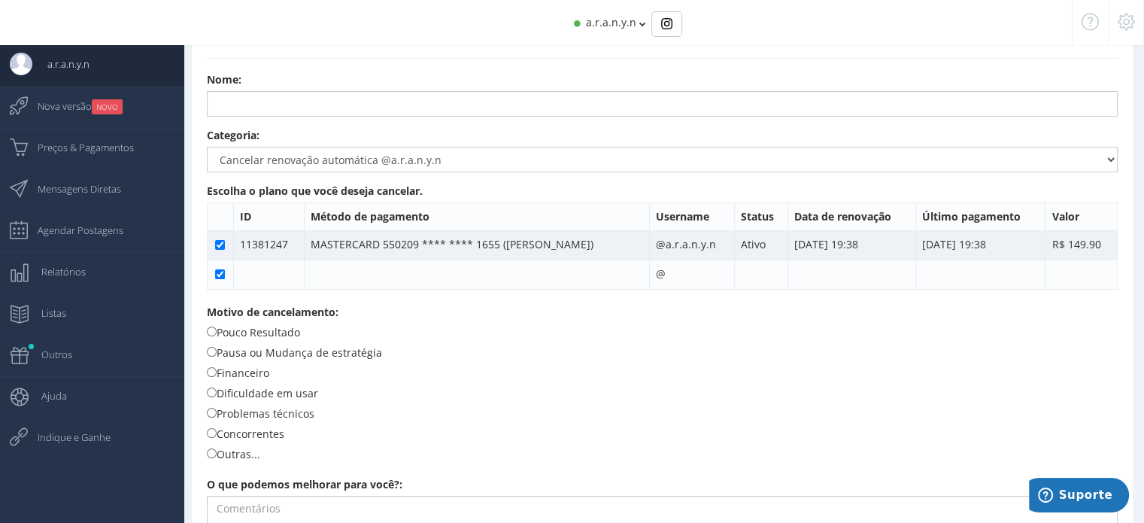
click at [683, 251] on td "@a.r.a.n.y.n" at bounding box center [691, 244] width 85 height 29
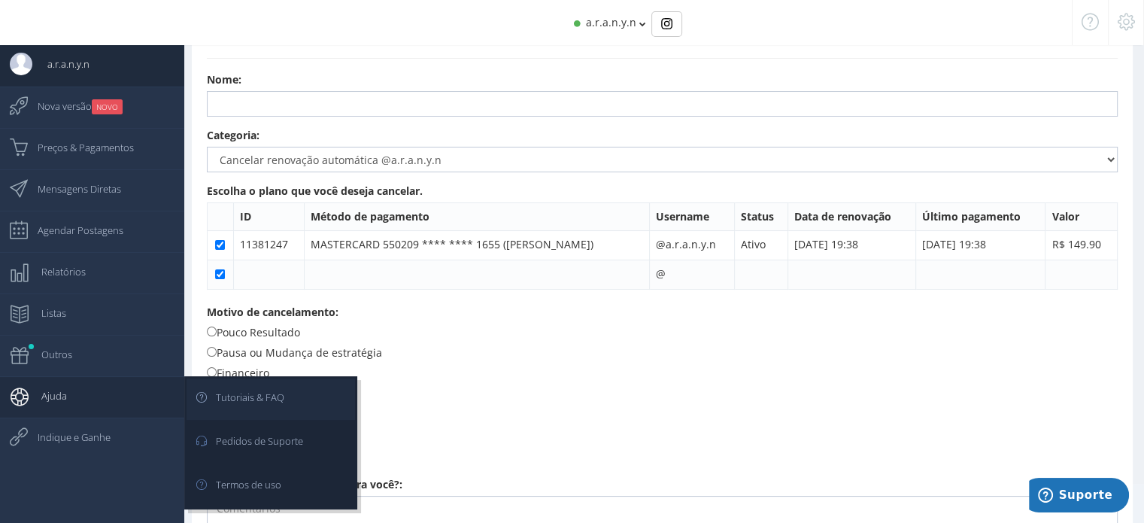
click at [272, 399] on span "Tutoriais & FAQ" at bounding box center [242, 397] width 83 height 38
